Goal: Find specific page/section: Find specific page/section

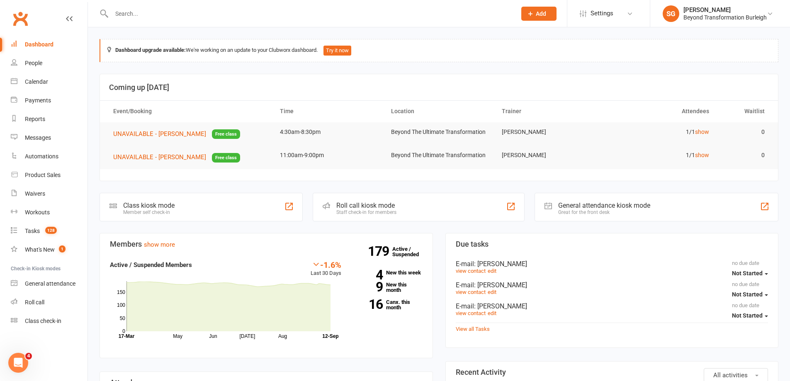
click at [141, 8] on input "text" at bounding box center [309, 14] width 401 height 12
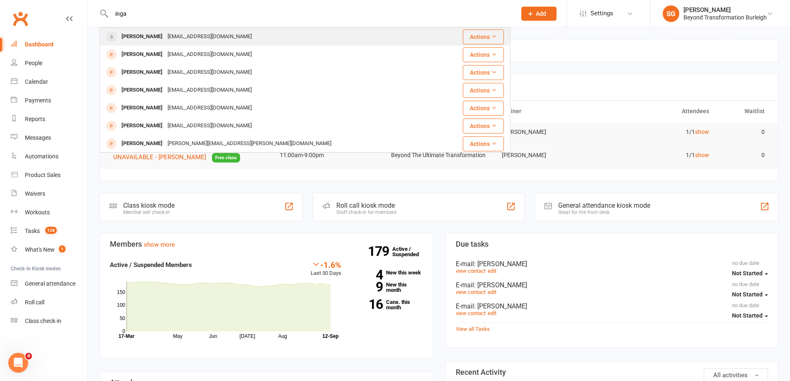
type input "inga"
click at [153, 28] on div "[PERSON_NAME] [EMAIL_ADDRESS][DOMAIN_NAME]" at bounding box center [272, 36] width 344 height 17
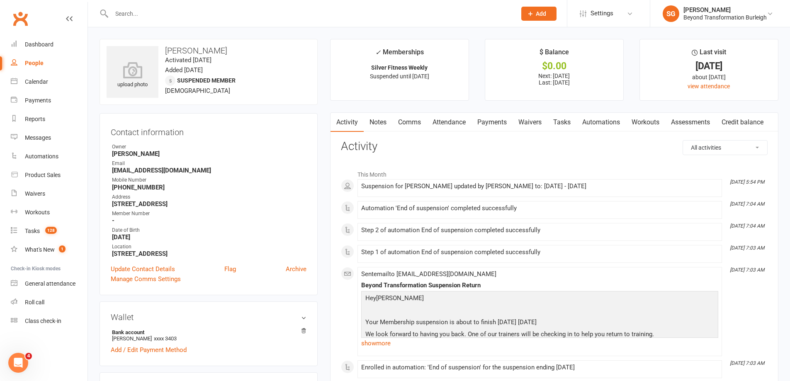
click at [471, 116] on link "Attendance" at bounding box center [449, 122] width 45 height 19
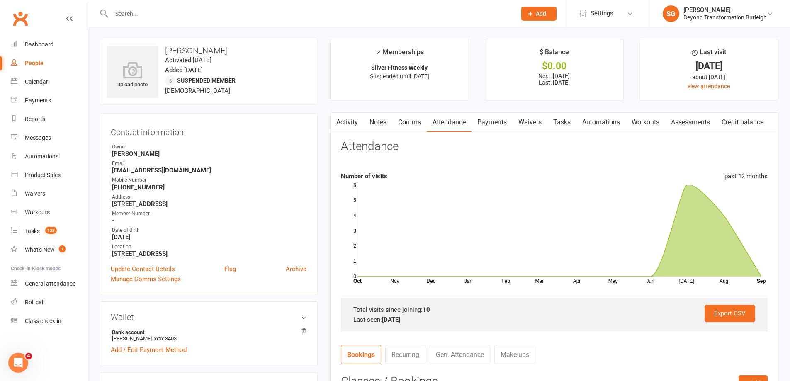
click at [495, 123] on link "Payments" at bounding box center [491, 122] width 41 height 19
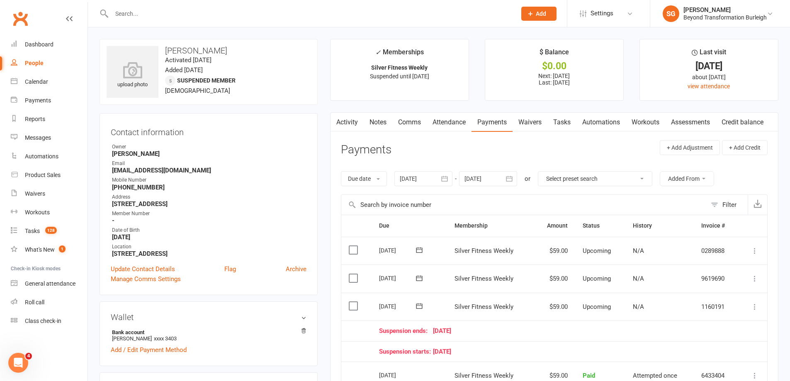
click at [189, 61] on time "Activated [DATE]" at bounding box center [188, 59] width 46 height 7
click at [184, 53] on h3 "[PERSON_NAME]" at bounding box center [209, 50] width 204 height 9
click at [184, 52] on h3 "[PERSON_NAME]" at bounding box center [209, 50] width 204 height 9
copy h3 "[PERSON_NAME]"
